Goal: Find contact information: Find contact information

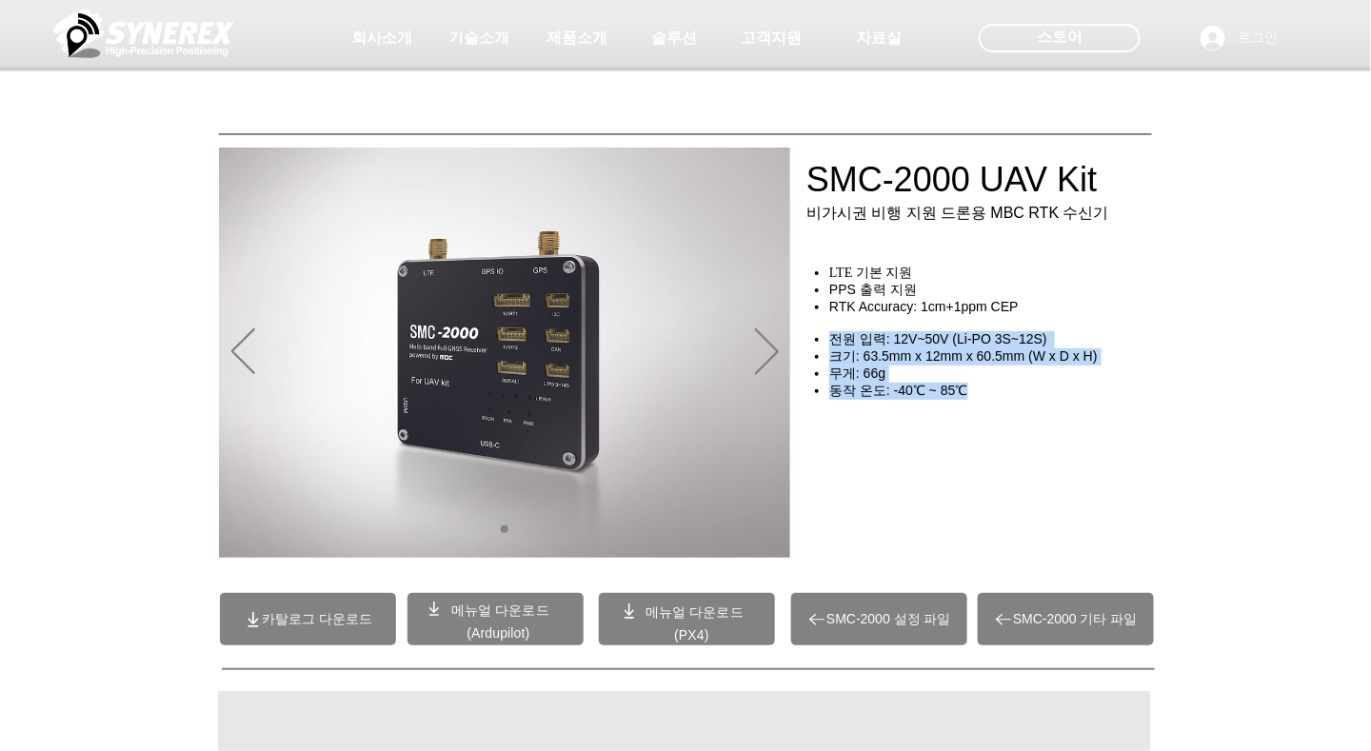
drag, startPoint x: 1009, startPoint y: 411, endPoint x: 956, endPoint y: 330, distance: 96.9
click at [956, 330] on div "LTE 기본 지원 PPS 출력 지원 RTK Accuracy: 1cm+1ppm CEP ​ ​ 전원 입력: 12V~50V (Li-PO 3S~12S…" at bounding box center [984, 350] width 358 height 171
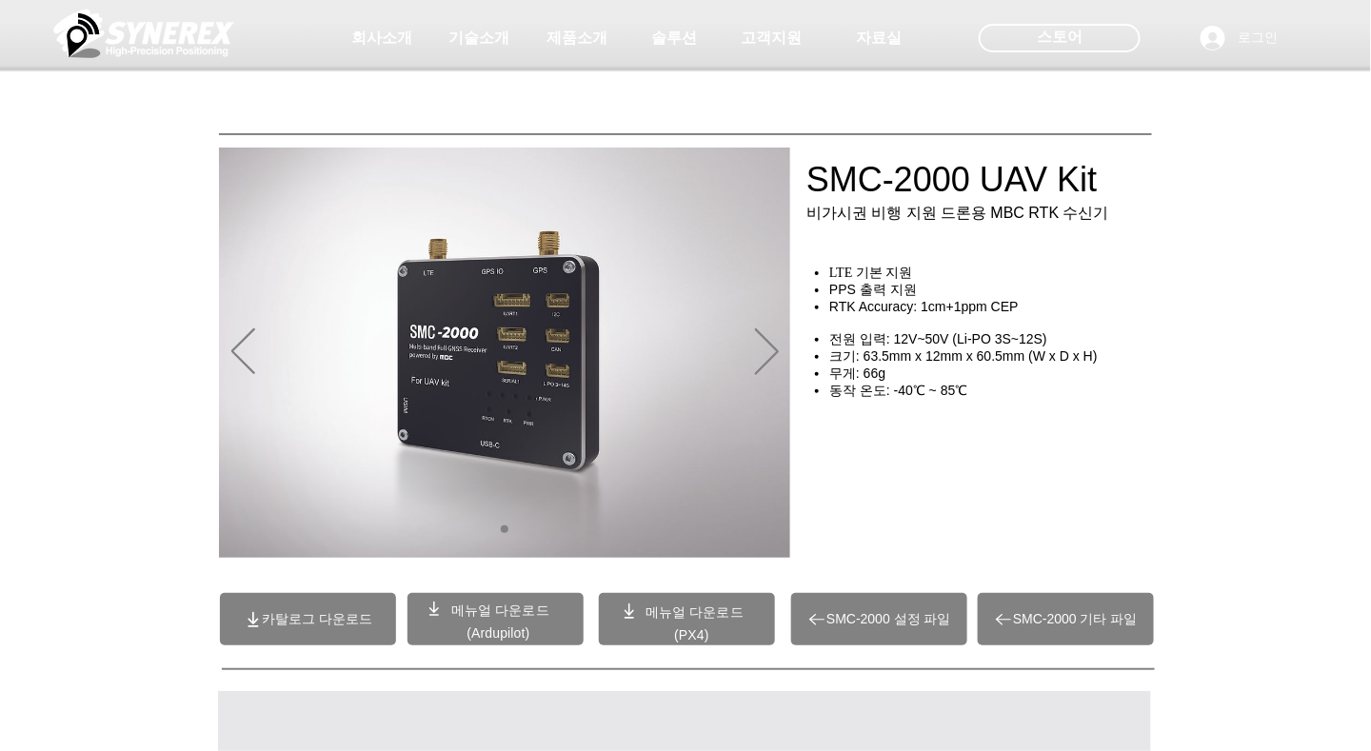
drag, startPoint x: 956, startPoint y: 330, endPoint x: 862, endPoint y: 205, distance: 157.1
click at [862, 205] on div at bounding box center [685, 141] width 1371 height 282
drag, startPoint x: 813, startPoint y: 198, endPoint x: 884, endPoint y: 244, distance: 84.8
click at [884, 244] on div at bounding box center [685, 141] width 1371 height 282
drag, startPoint x: 803, startPoint y: 227, endPoint x: 844, endPoint y: 227, distance: 40.9
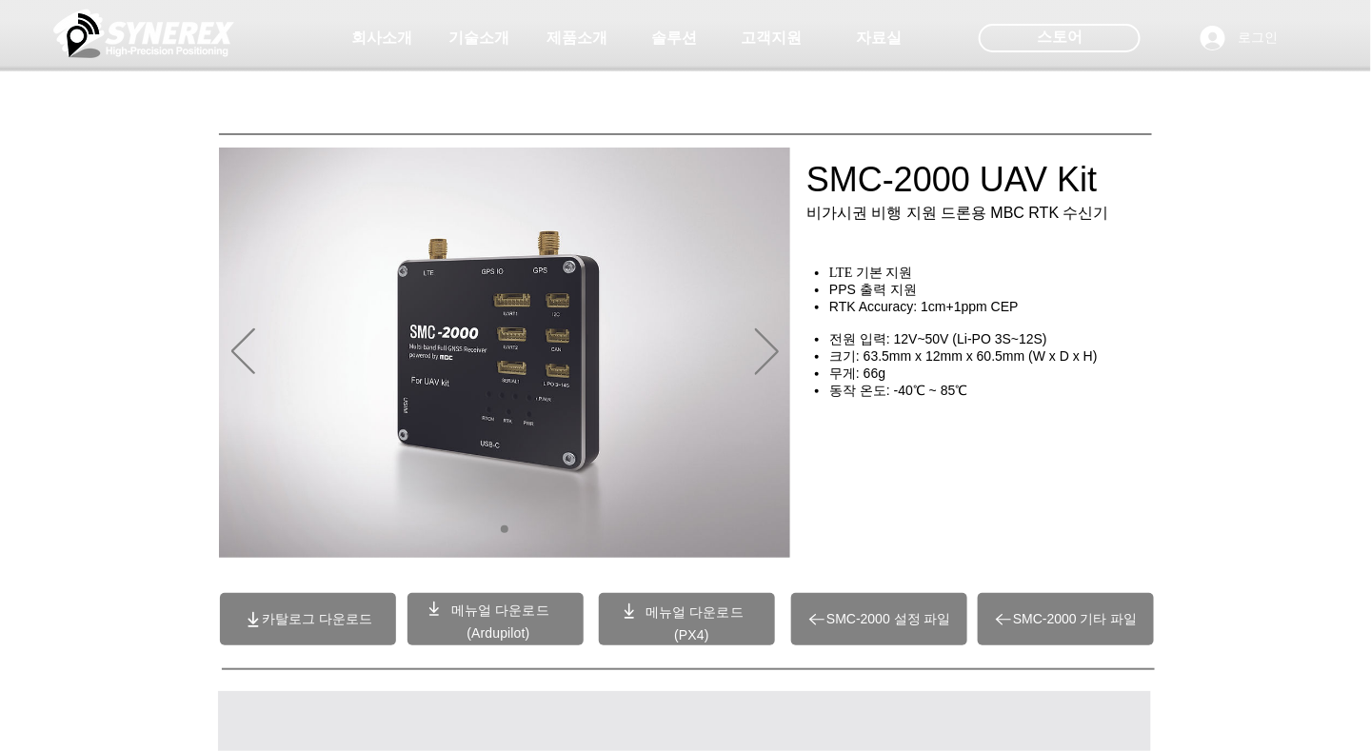
click at [844, 227] on div at bounding box center [685, 141] width 1371 height 282
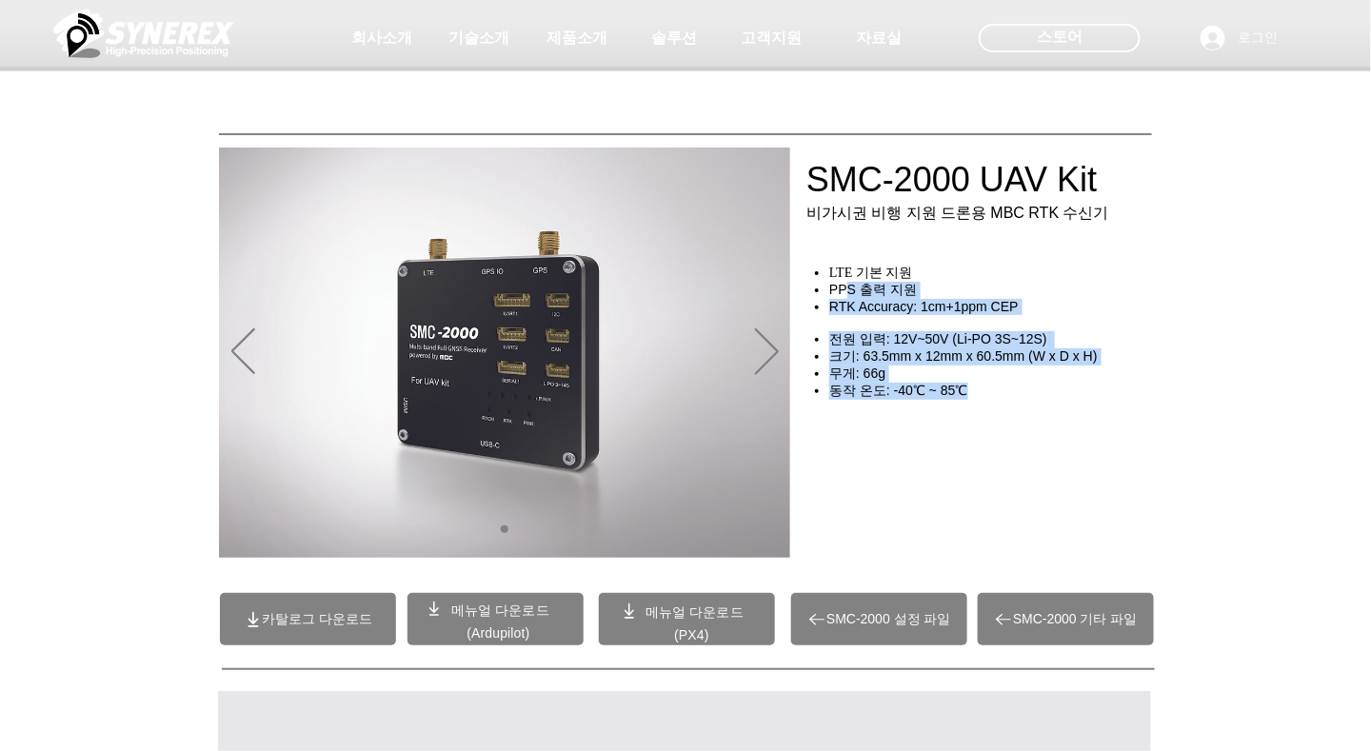
drag, startPoint x: 968, startPoint y: 405, endPoint x: 842, endPoint y: 302, distance: 163.1
click at [842, 302] on div "LTE 기본 지원 PPS 출력 지원 RTK Accuracy: 1cm+1ppm CEP ​ ​ 전원 입력: 12V~50V (Li-PO 3S~12S…" at bounding box center [984, 350] width 358 height 171
click at [975, 400] on h4 "동작 온도: -40℃ ~ 85℃" at bounding box center [996, 391] width 334 height 17
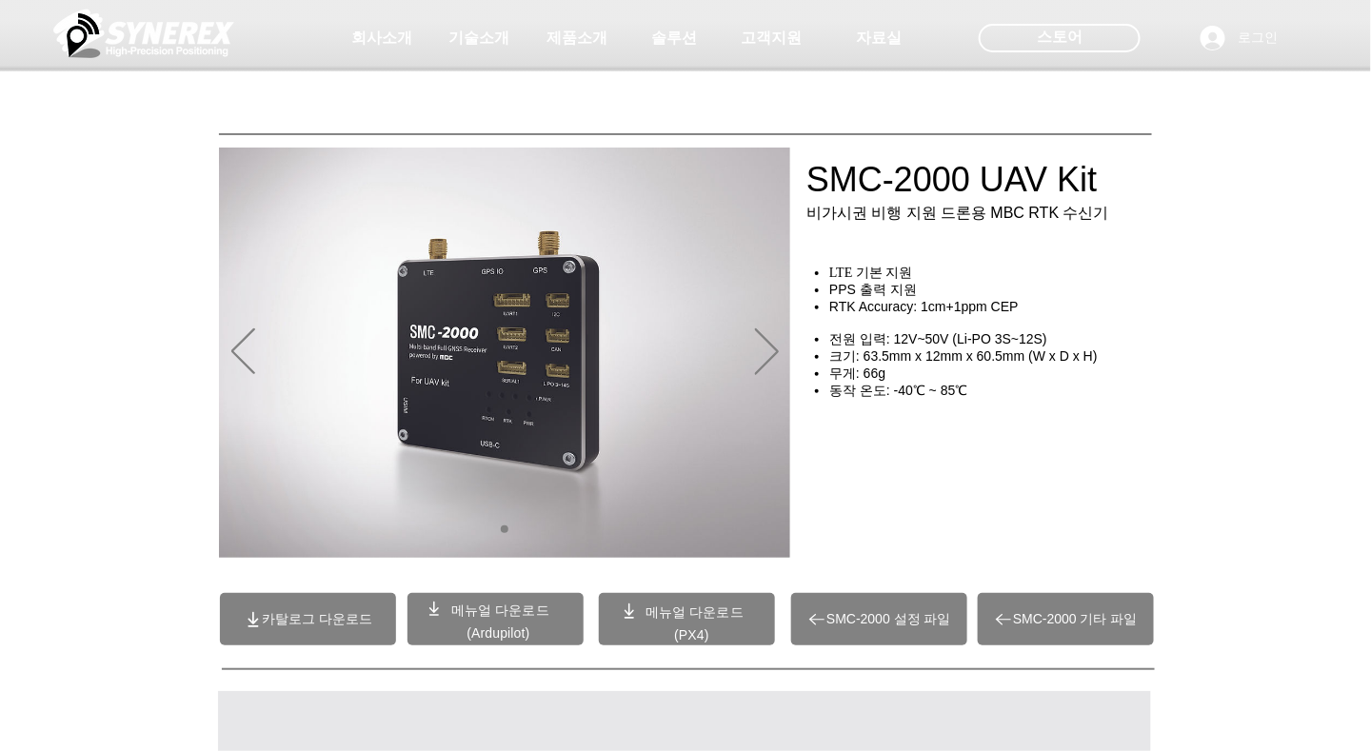
click at [973, 417] on div "main content" at bounding box center [995, 467] width 381 height 167
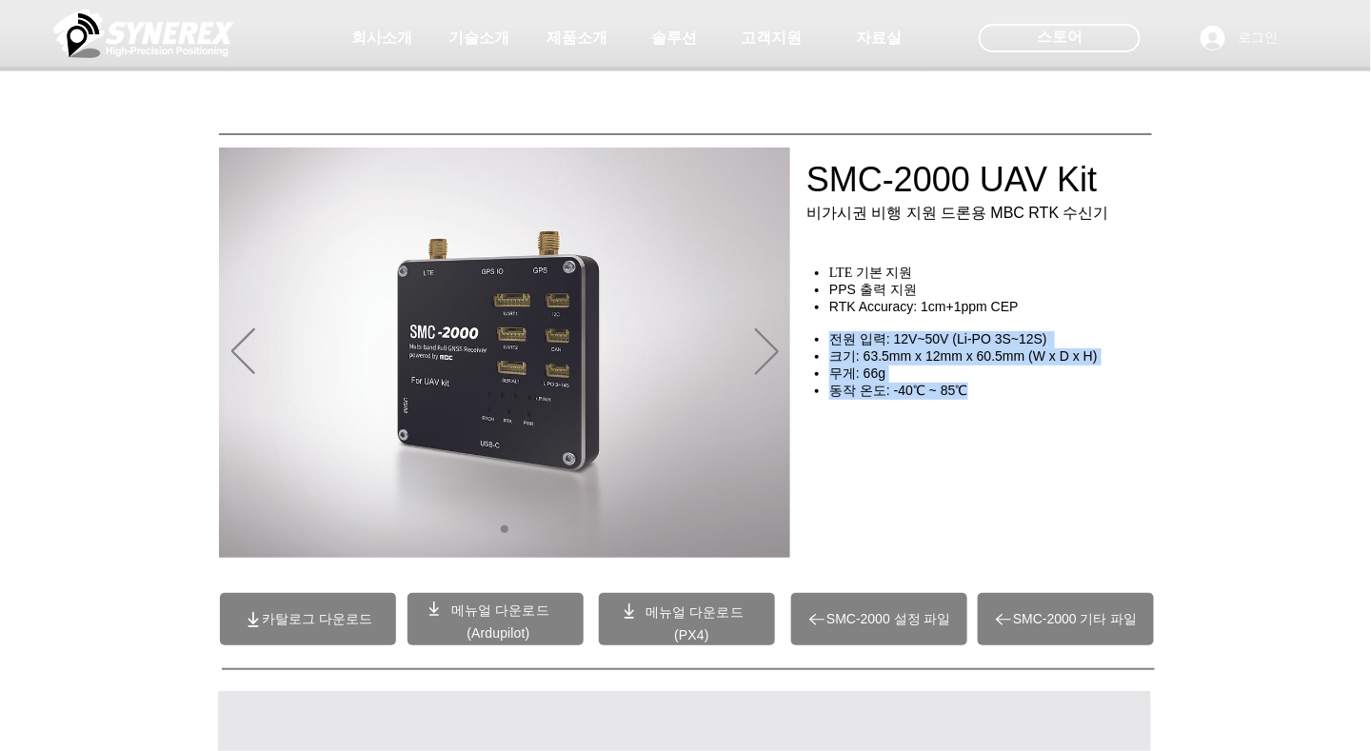
drag, startPoint x: 972, startPoint y: 403, endPoint x: 830, endPoint y: 358, distance: 148.7
click at [830, 358] on div "LTE 기본 지원 PPS 출력 지원 RTK Accuracy: 1cm+1ppm CEP ​ ​ 전원 입력: 12V~50V (Li-PO 3S~12S…" at bounding box center [984, 350] width 358 height 171
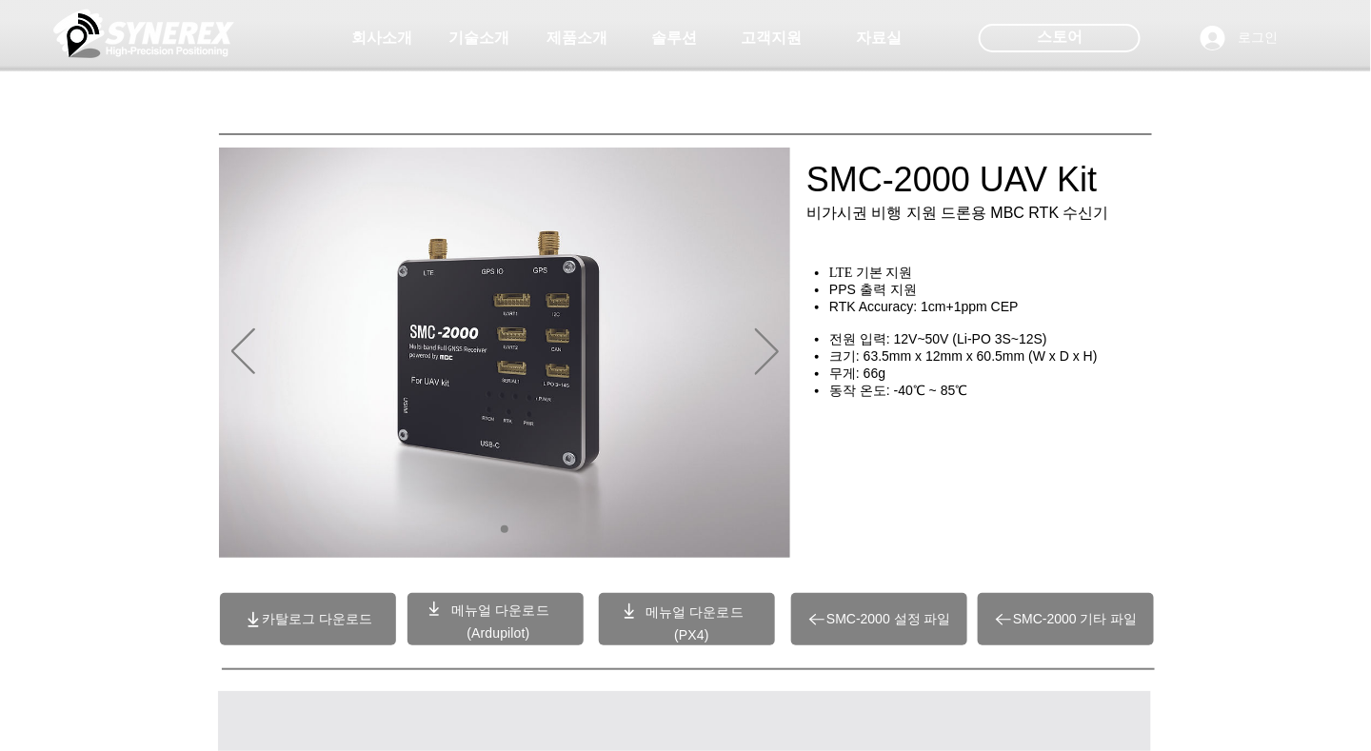
drag, startPoint x: 830, startPoint y: 358, endPoint x: 1031, endPoint y: 430, distance: 213.5
click at [1031, 430] on div "main content" at bounding box center [995, 467] width 381 height 167
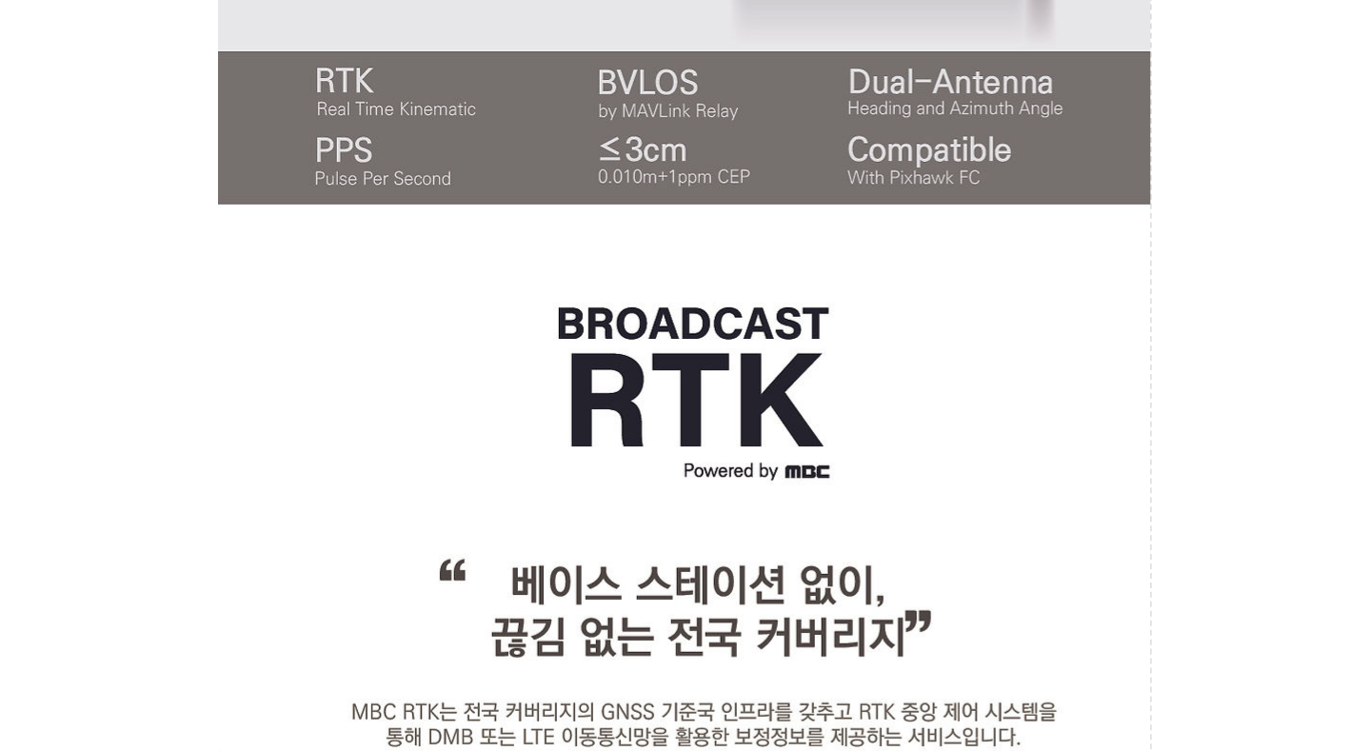
scroll to position [1586, 0]
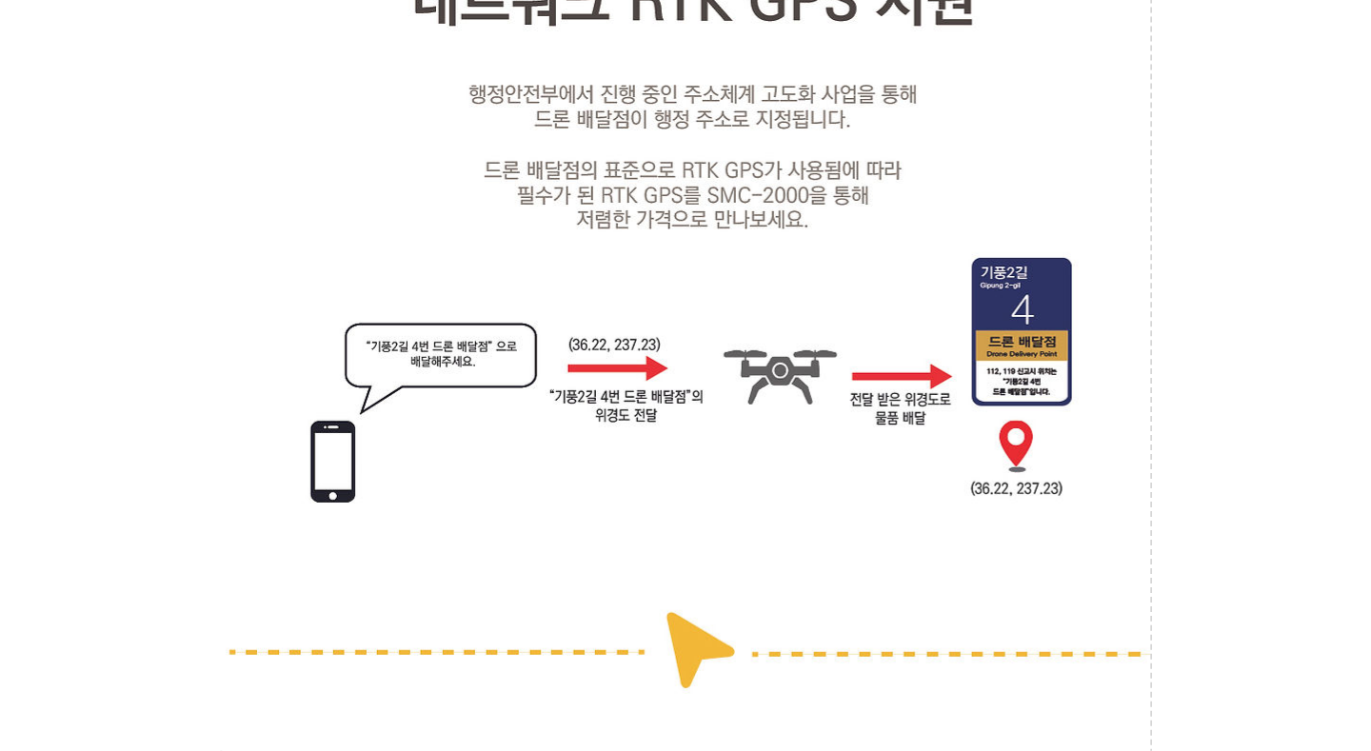
scroll to position [7457, 0]
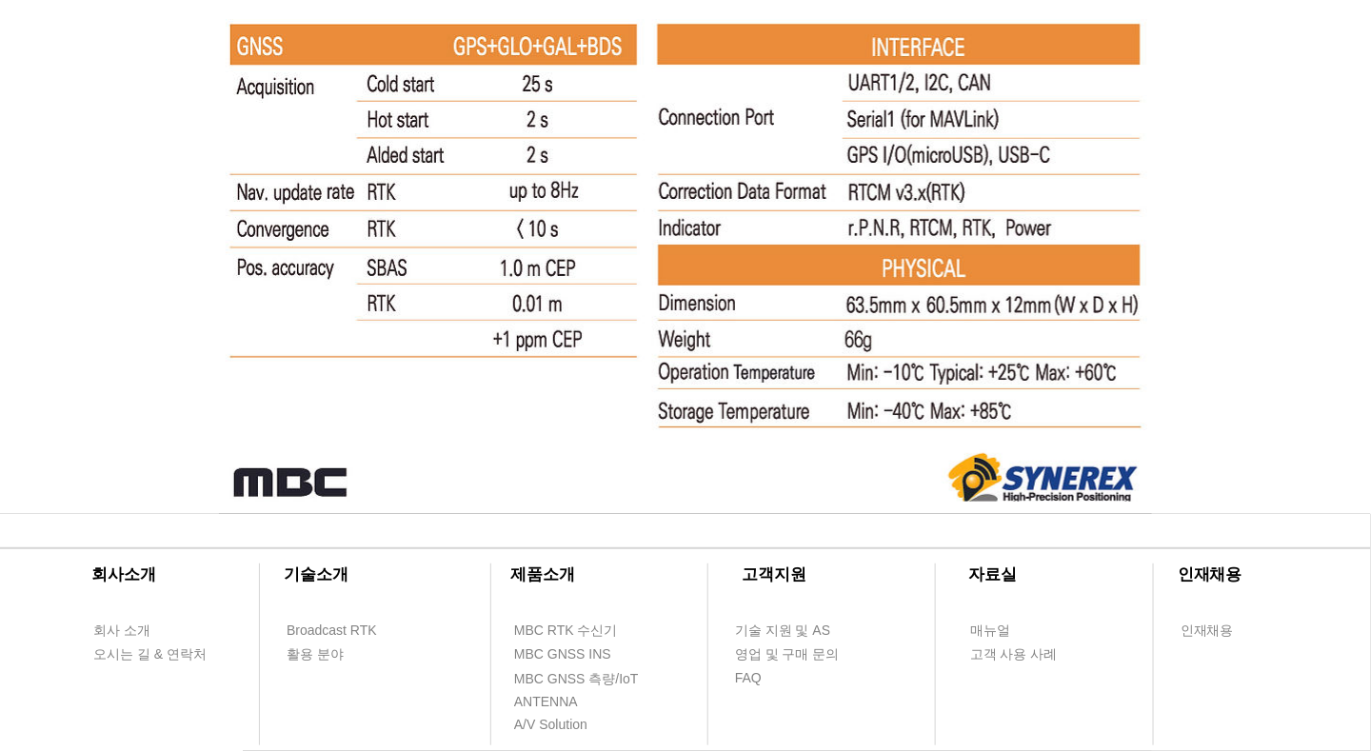
scroll to position [12376, 0]
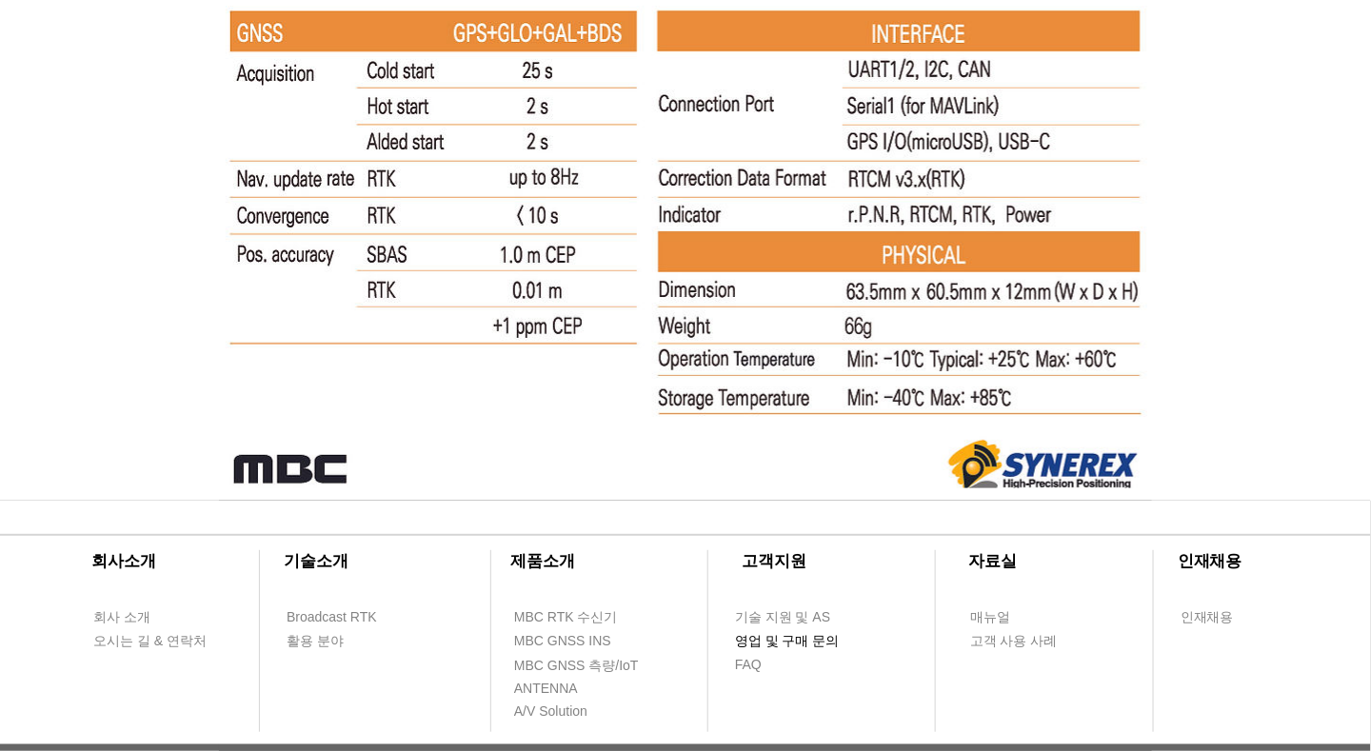
click at [775, 644] on span "영업 및 구매 문의" at bounding box center [787, 641] width 105 height 19
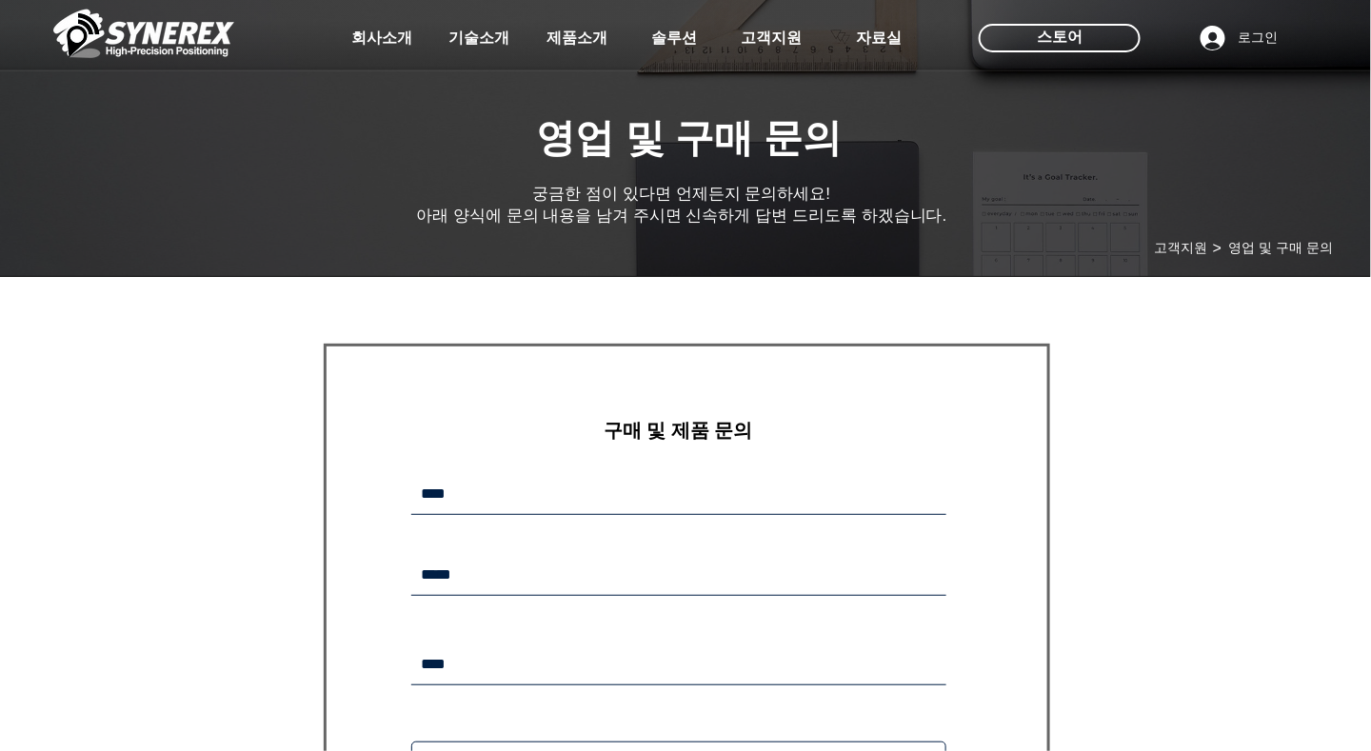
click at [798, 399] on form "​구매 및 제품 문의 보내기 감사합니다. 메시지가 발송되었습니다." at bounding box center [687, 695] width 726 height 702
click at [709, 445] on form "​구매 및 제품 문의 보내기 감사합니다. 메시지가 발송되었습니다." at bounding box center [687, 695] width 726 height 702
click at [128, 462] on div "main content" at bounding box center [685, 668] width 1371 height 754
